Goal: Transaction & Acquisition: Subscribe to service/newsletter

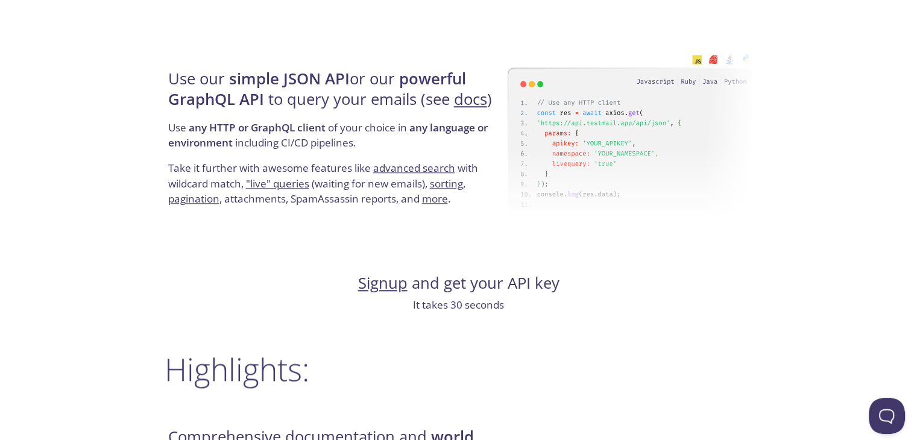
scroll to position [1125, 0]
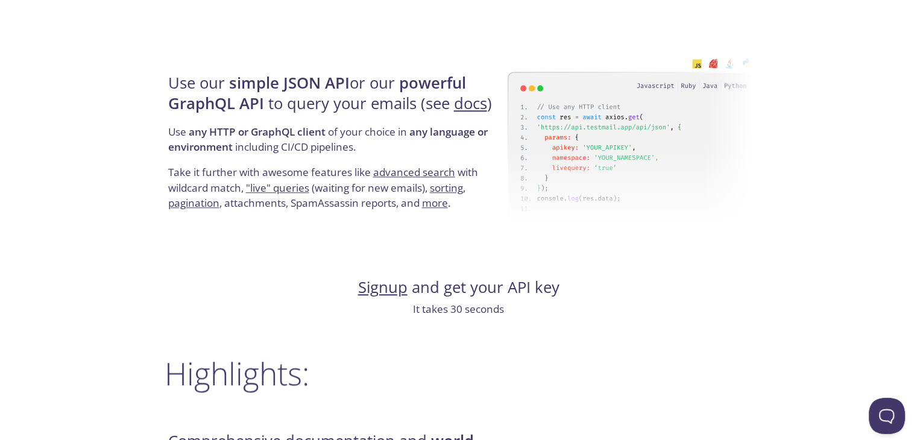
click at [391, 292] on link "Signup" at bounding box center [382, 287] width 49 height 21
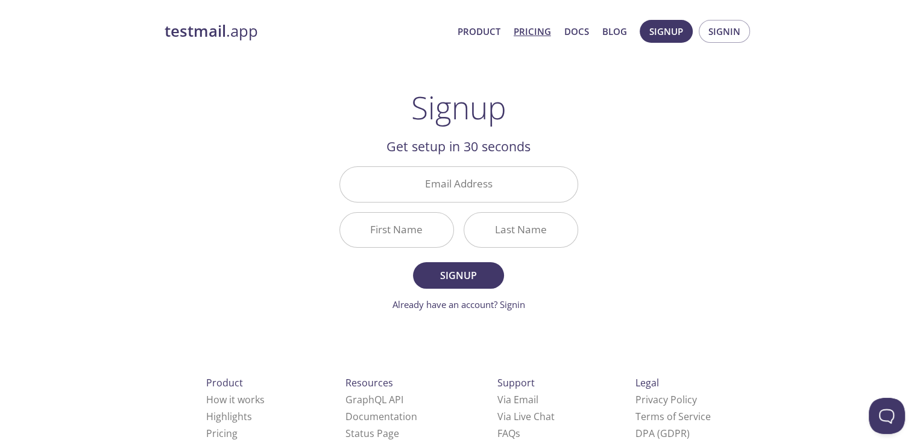
click at [542, 31] on link "Pricing" at bounding box center [532, 32] width 37 height 16
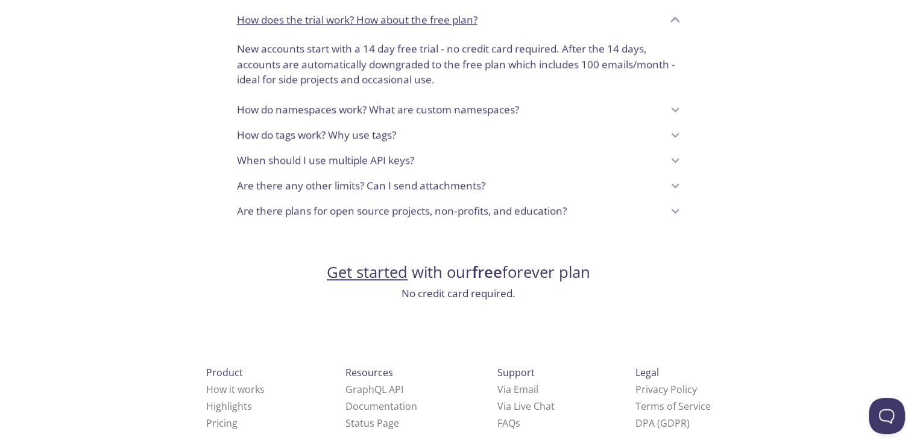
scroll to position [1038, 0]
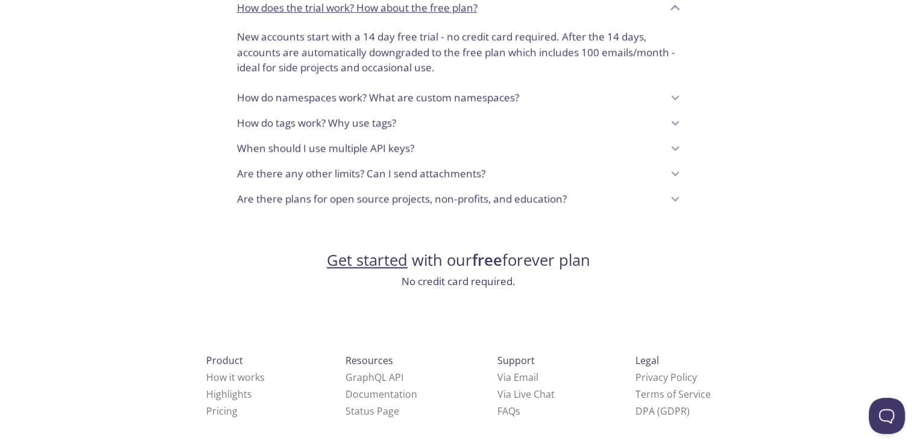
click at [369, 250] on link "Get started" at bounding box center [367, 260] width 81 height 21
